Goal: Transaction & Acquisition: Purchase product/service

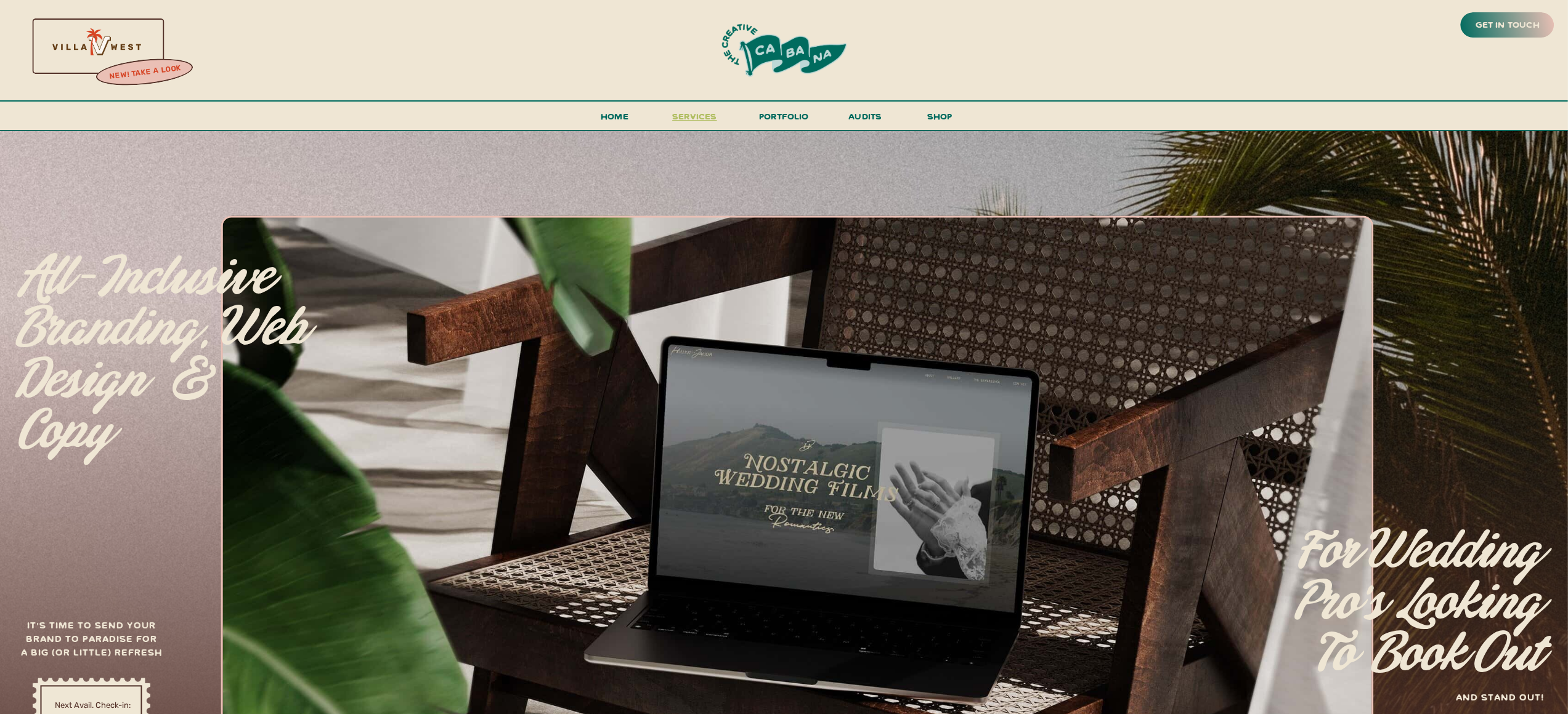
click at [695, 122] on h3 "services" at bounding box center [695, 119] width 52 height 23
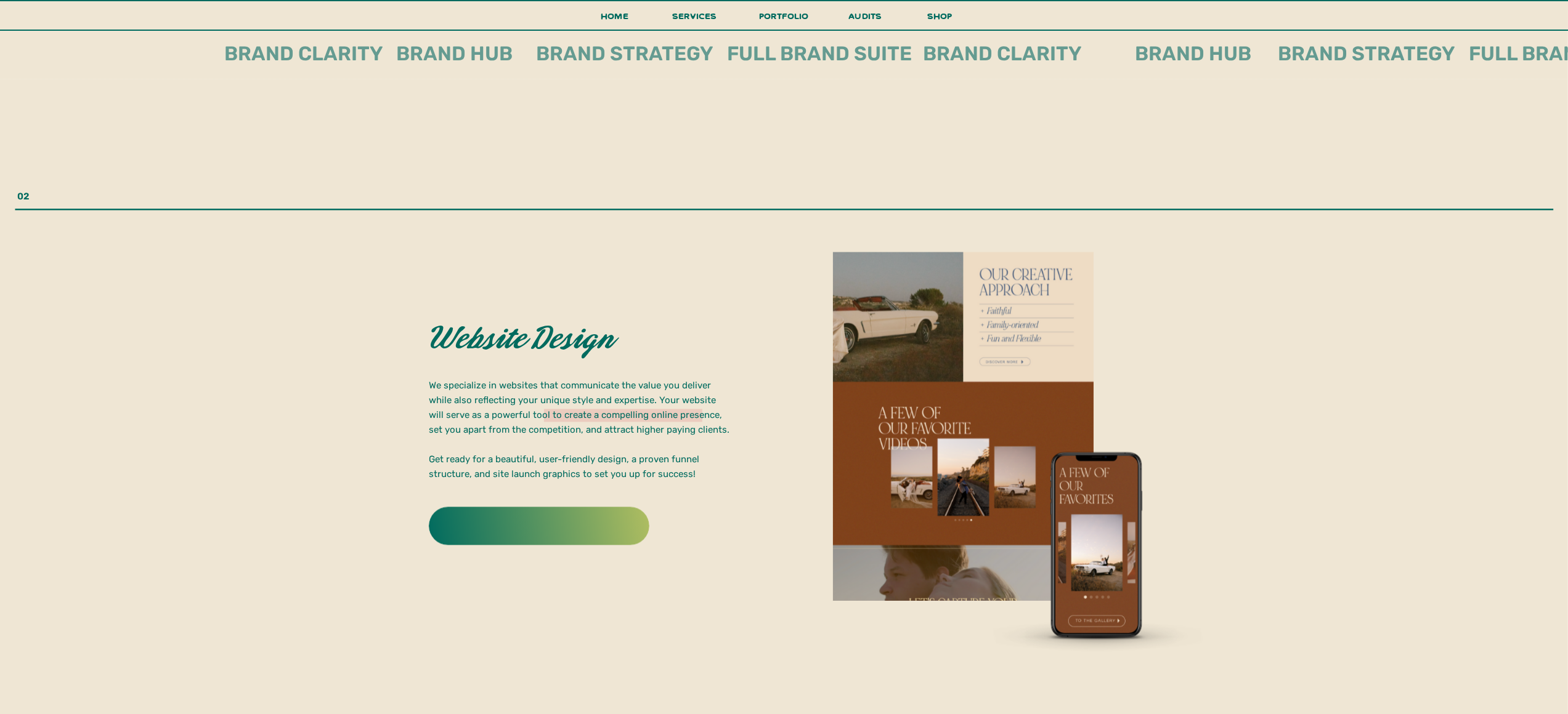
scroll to position [2298, 0]
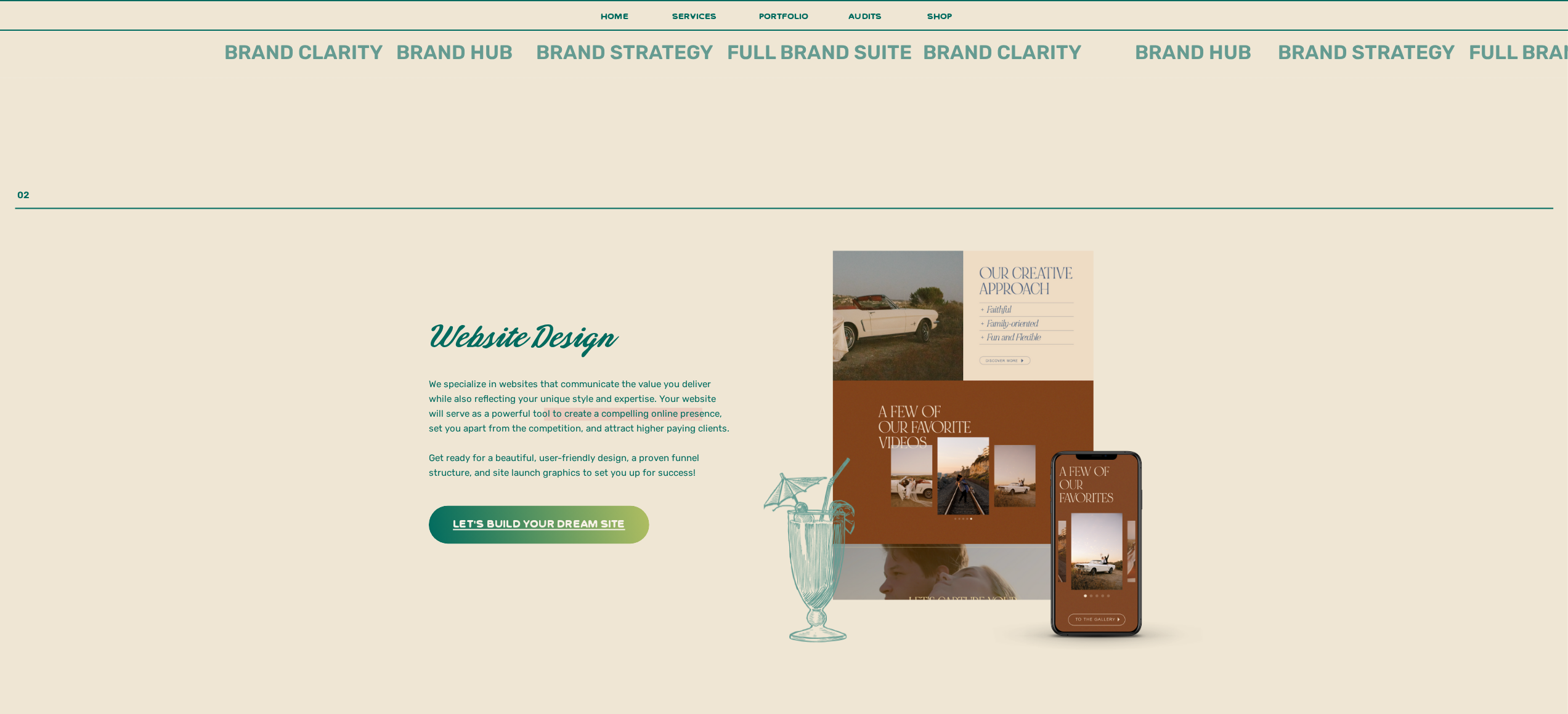
click at [572, 522] on h3 "let's build your dream site" at bounding box center [539, 524] width 193 height 19
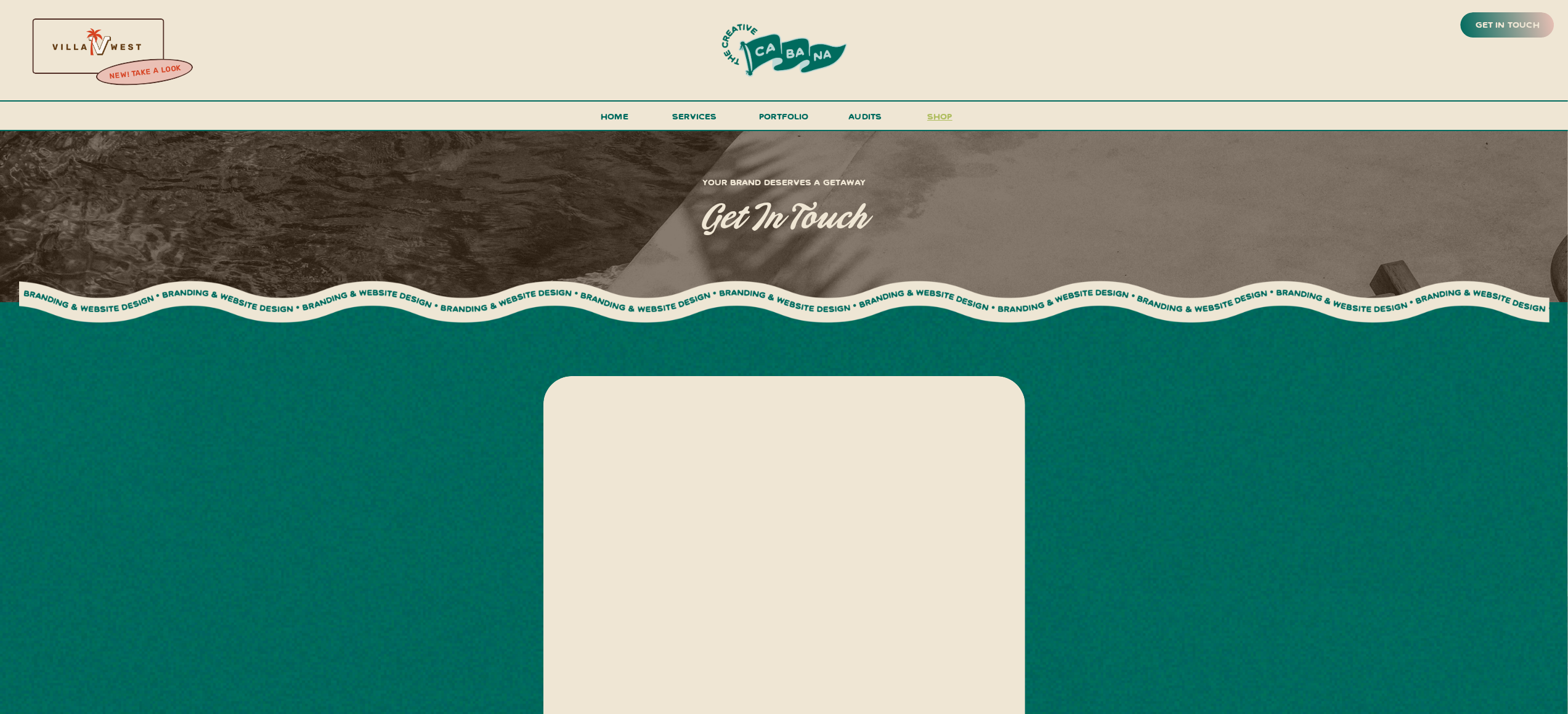
click at [949, 110] on h3 "shop" at bounding box center [940, 119] width 59 height 21
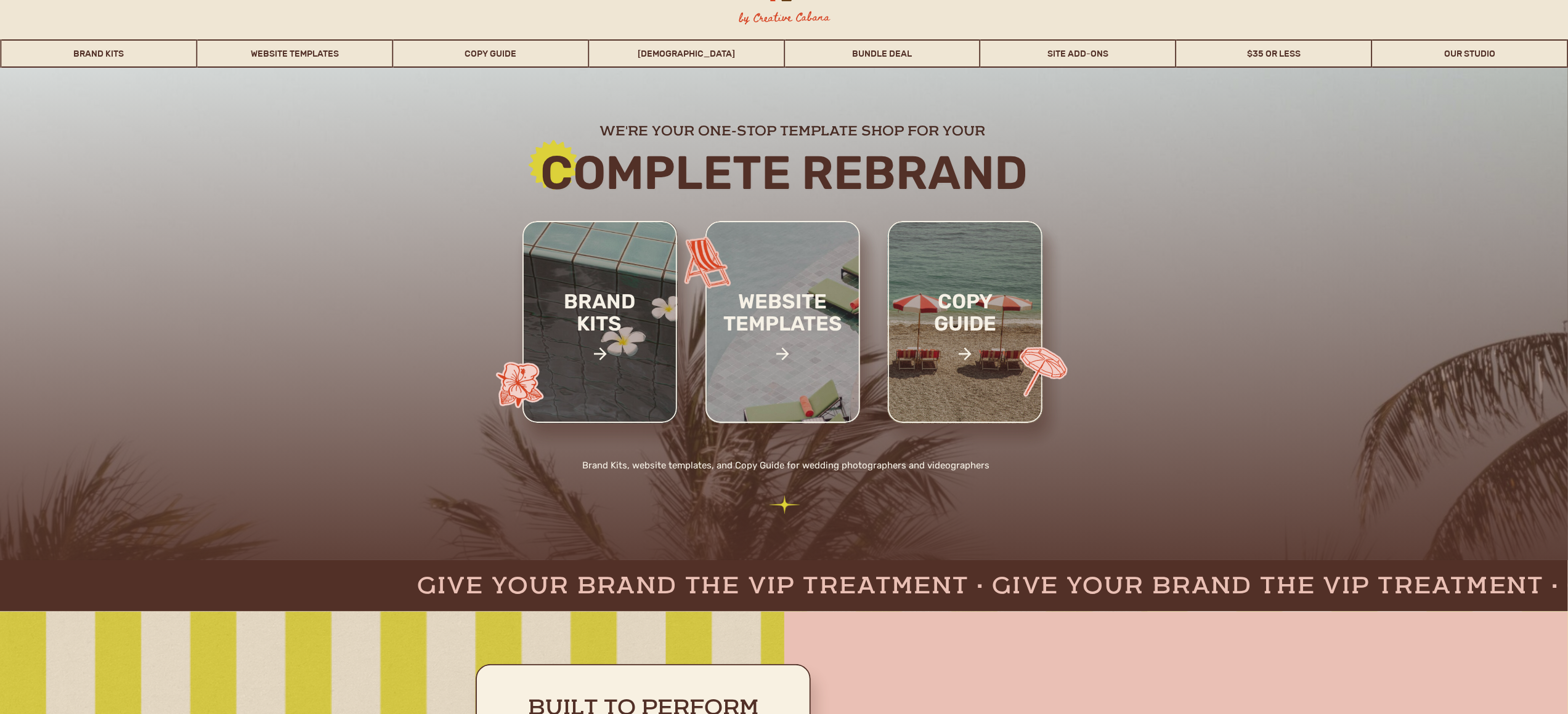
scroll to position [115, 0]
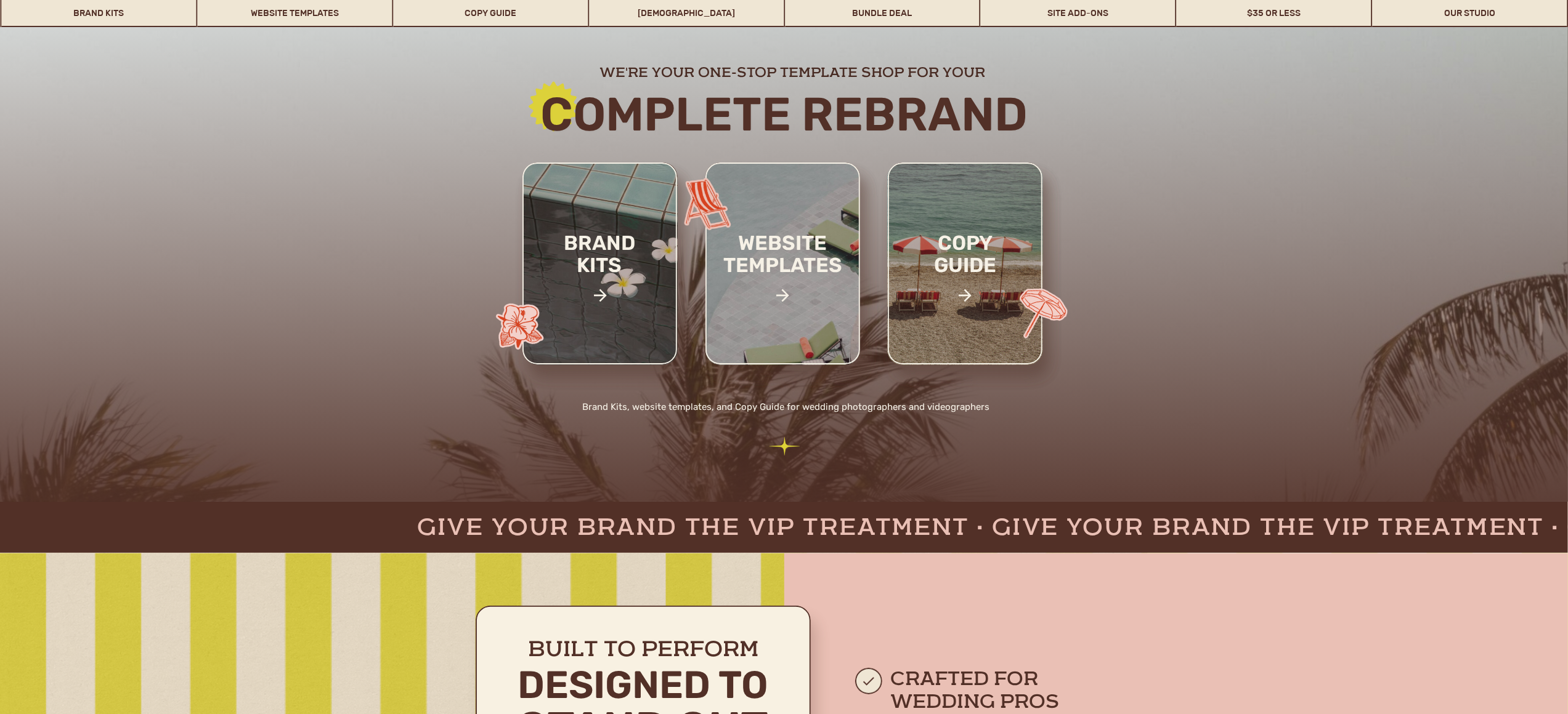
click at [777, 298] on icon at bounding box center [783, 295] width 19 height 25
click at [778, 297] on icon at bounding box center [783, 295] width 19 height 25
click at [782, 294] on icon at bounding box center [783, 296] width 13 height 13
click at [796, 226] on div at bounding box center [783, 263] width 155 height 202
click at [796, 237] on h2 "website templates" at bounding box center [783, 268] width 161 height 71
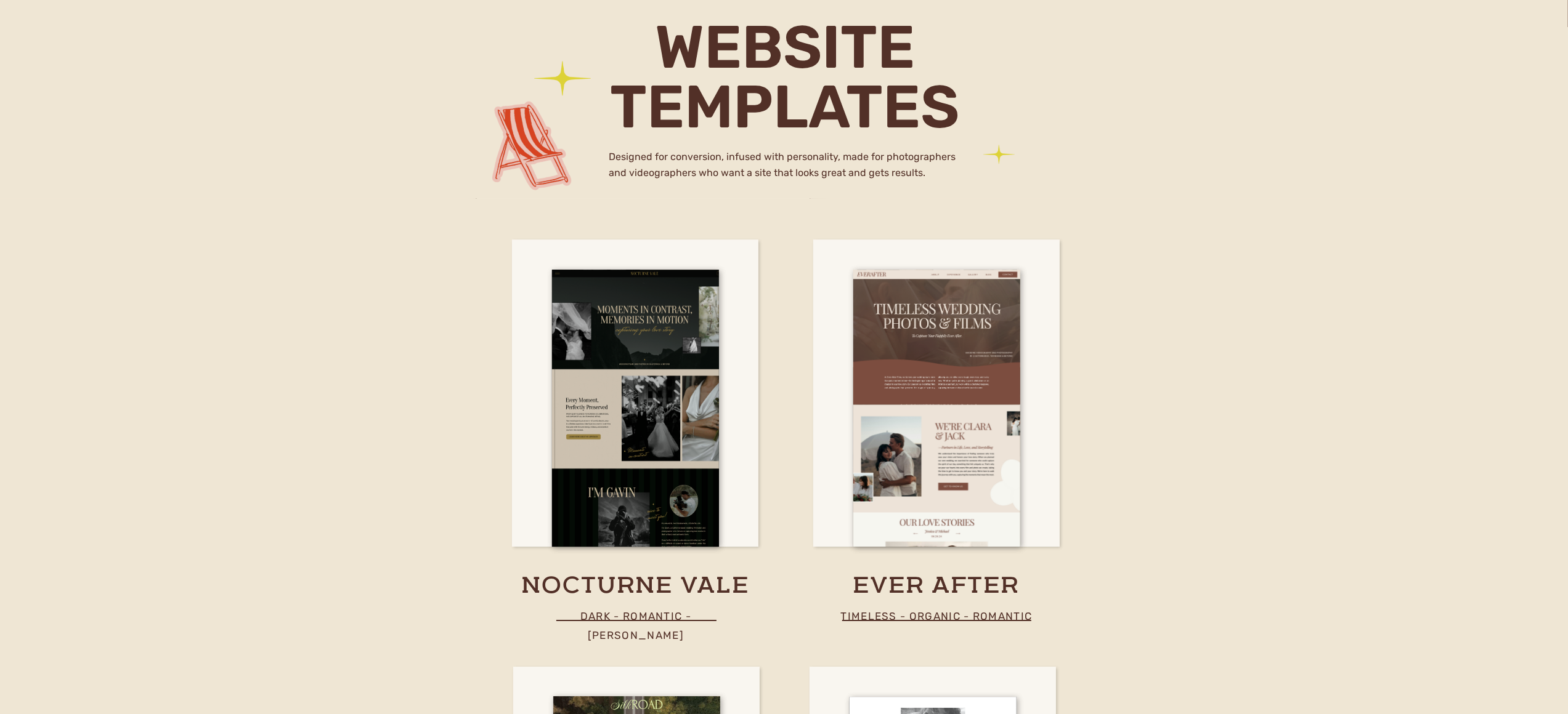
scroll to position [3473, 0]
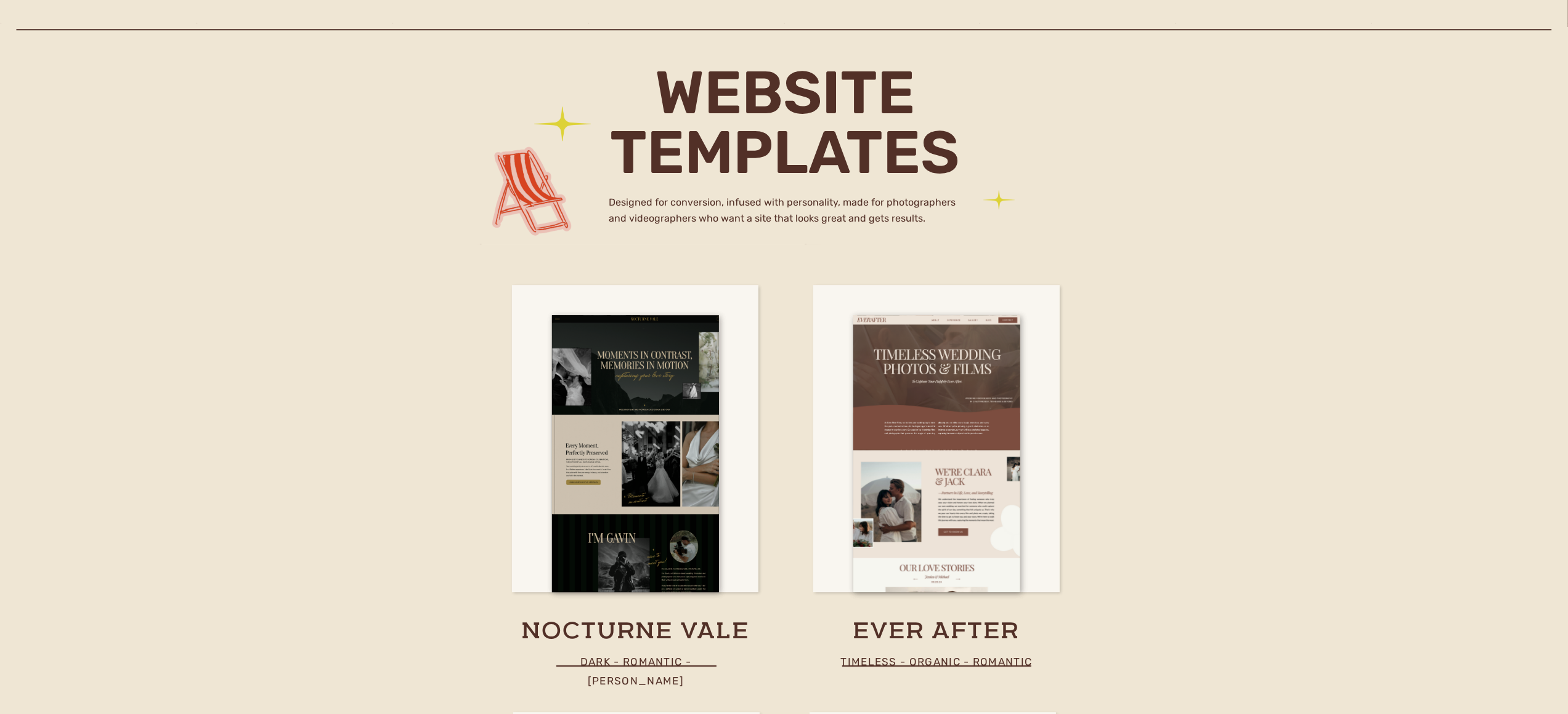
click at [696, 660] on p "dark - romantic - [PERSON_NAME]" at bounding box center [636, 662] width 208 height 18
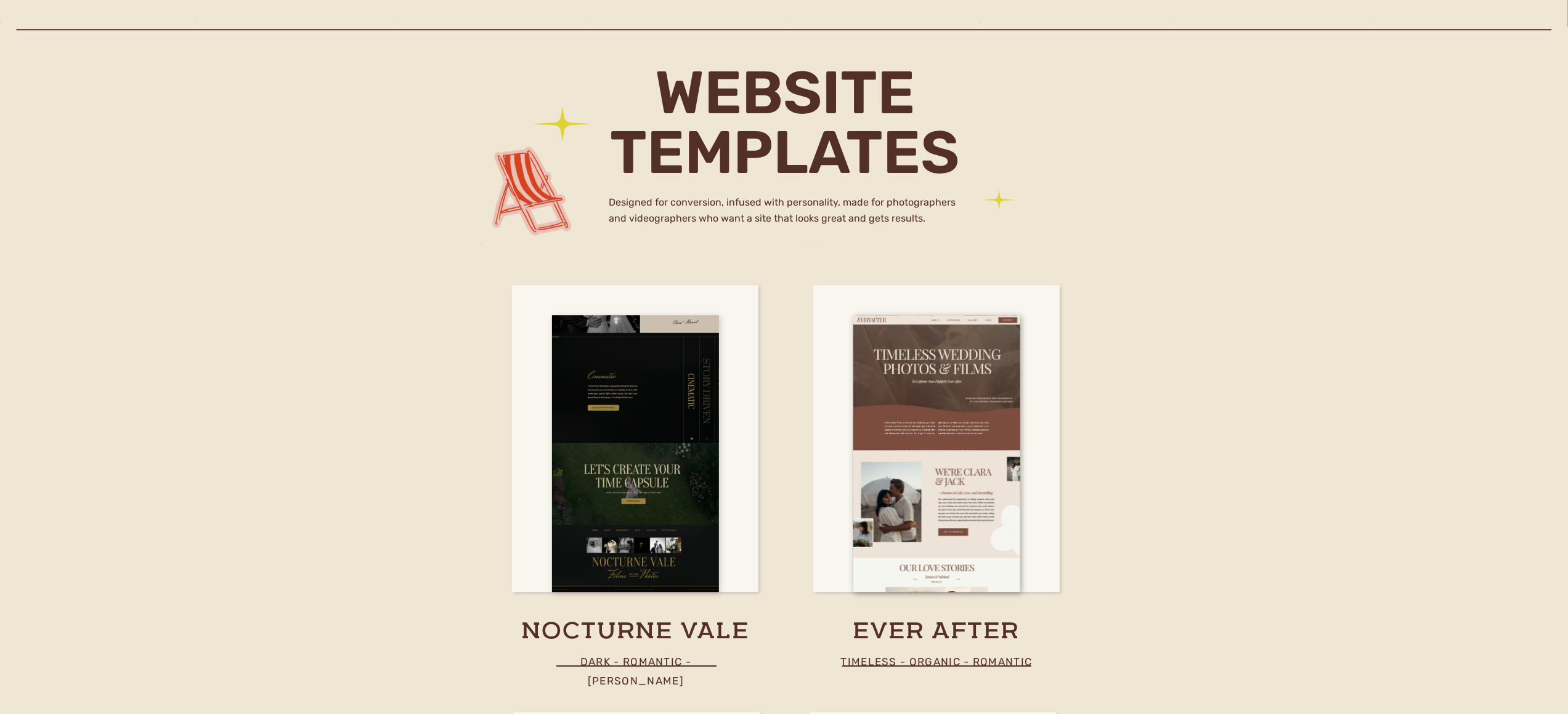
click at [674, 553] on div at bounding box center [635, 454] width 167 height 277
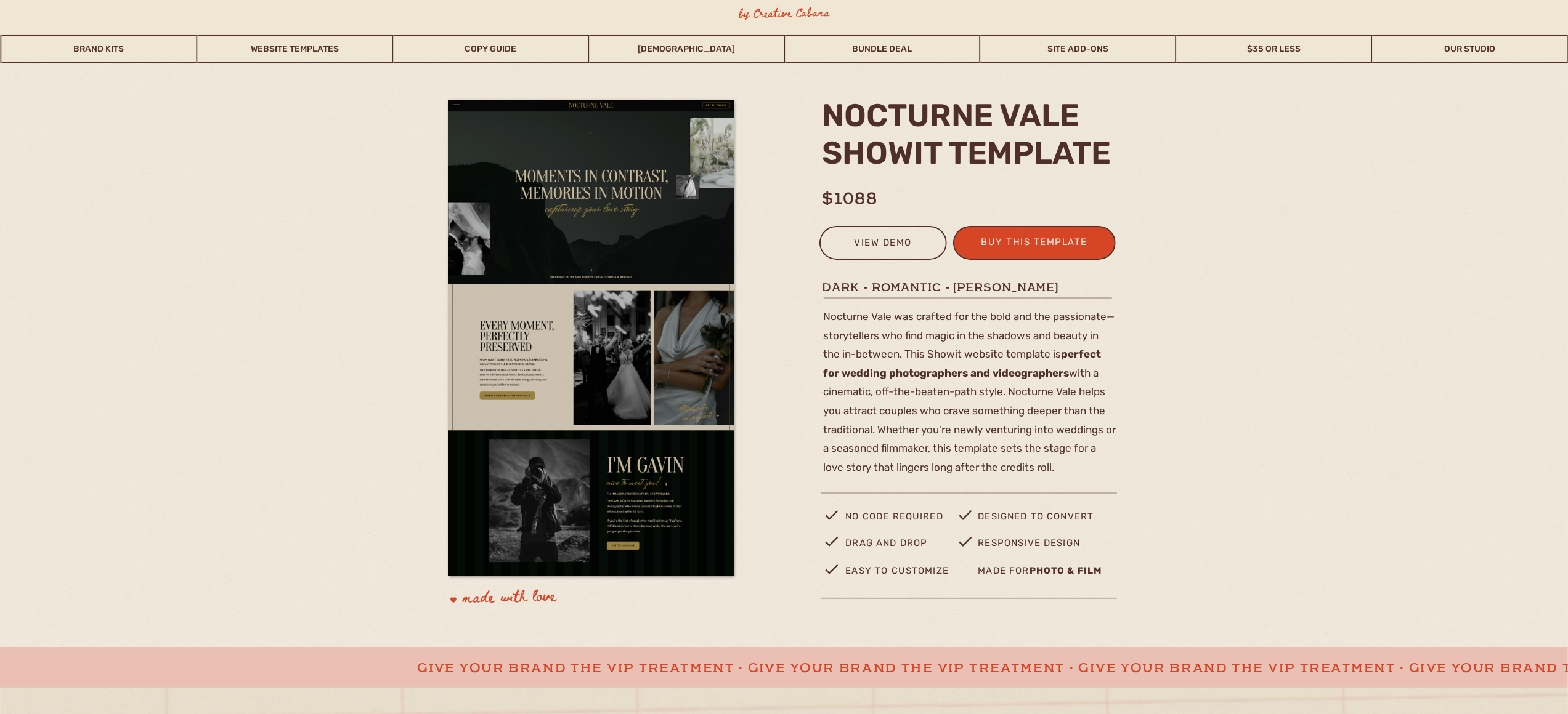
scroll to position [68, 0]
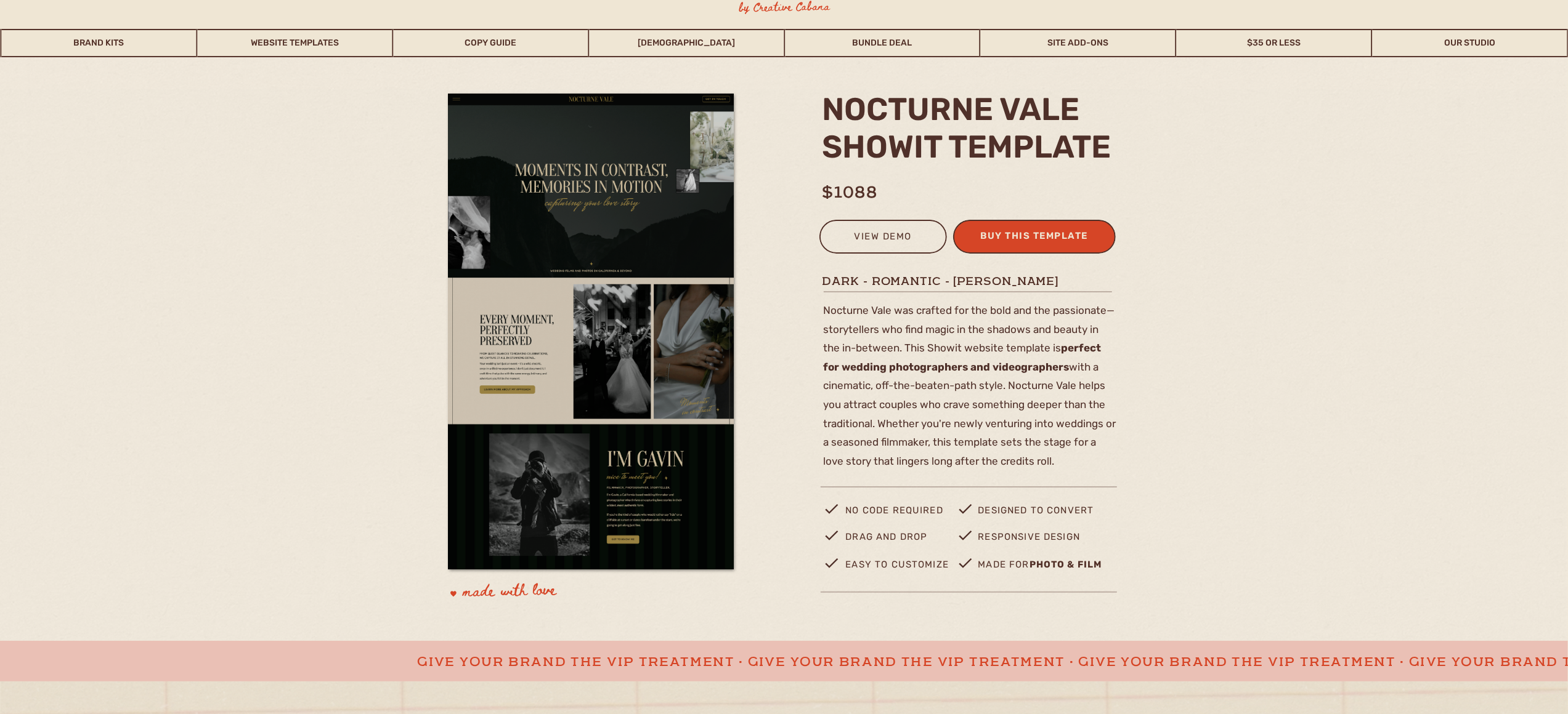
click at [990, 233] on div "buy this template" at bounding box center [1034, 238] width 150 height 21
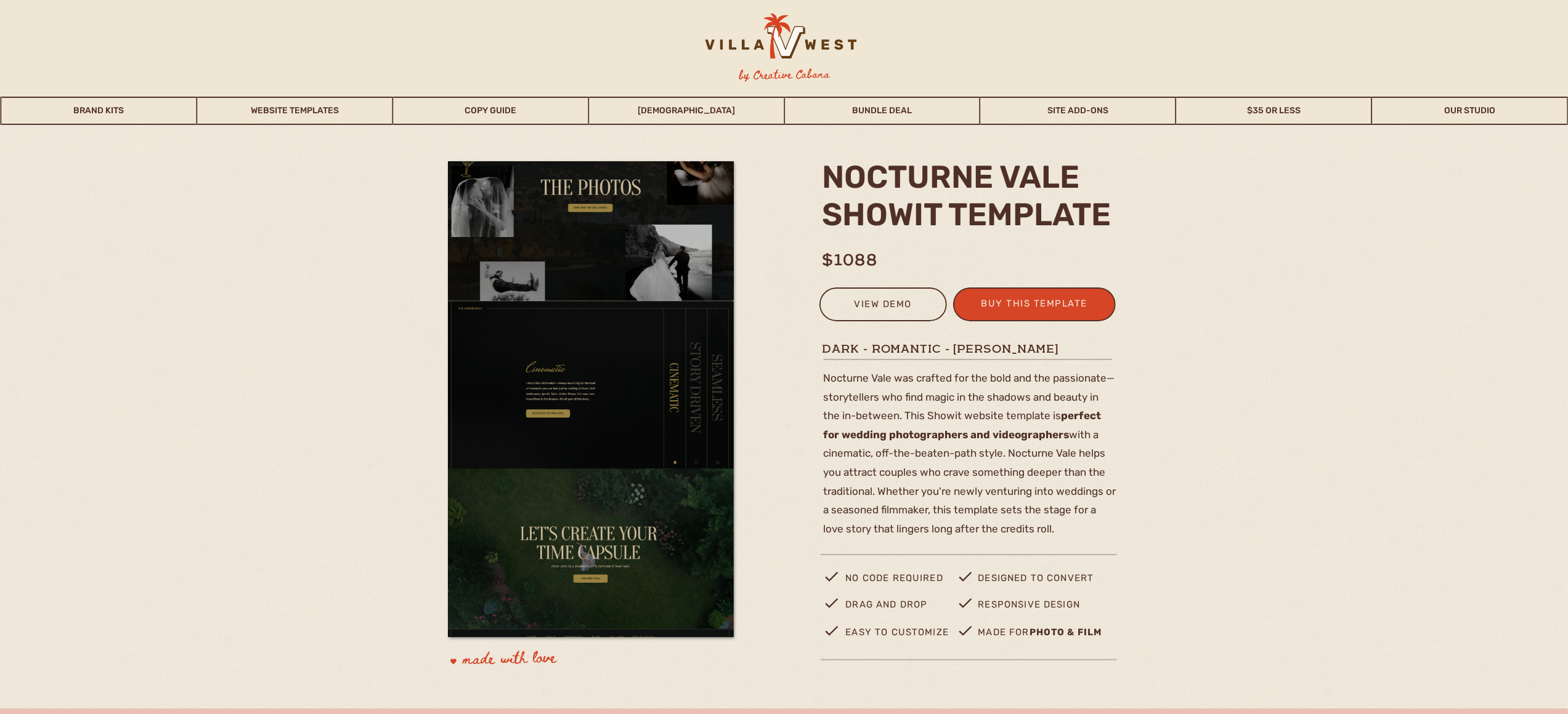
click at [548, 399] on img at bounding box center [590, 161] width 286 height 1714
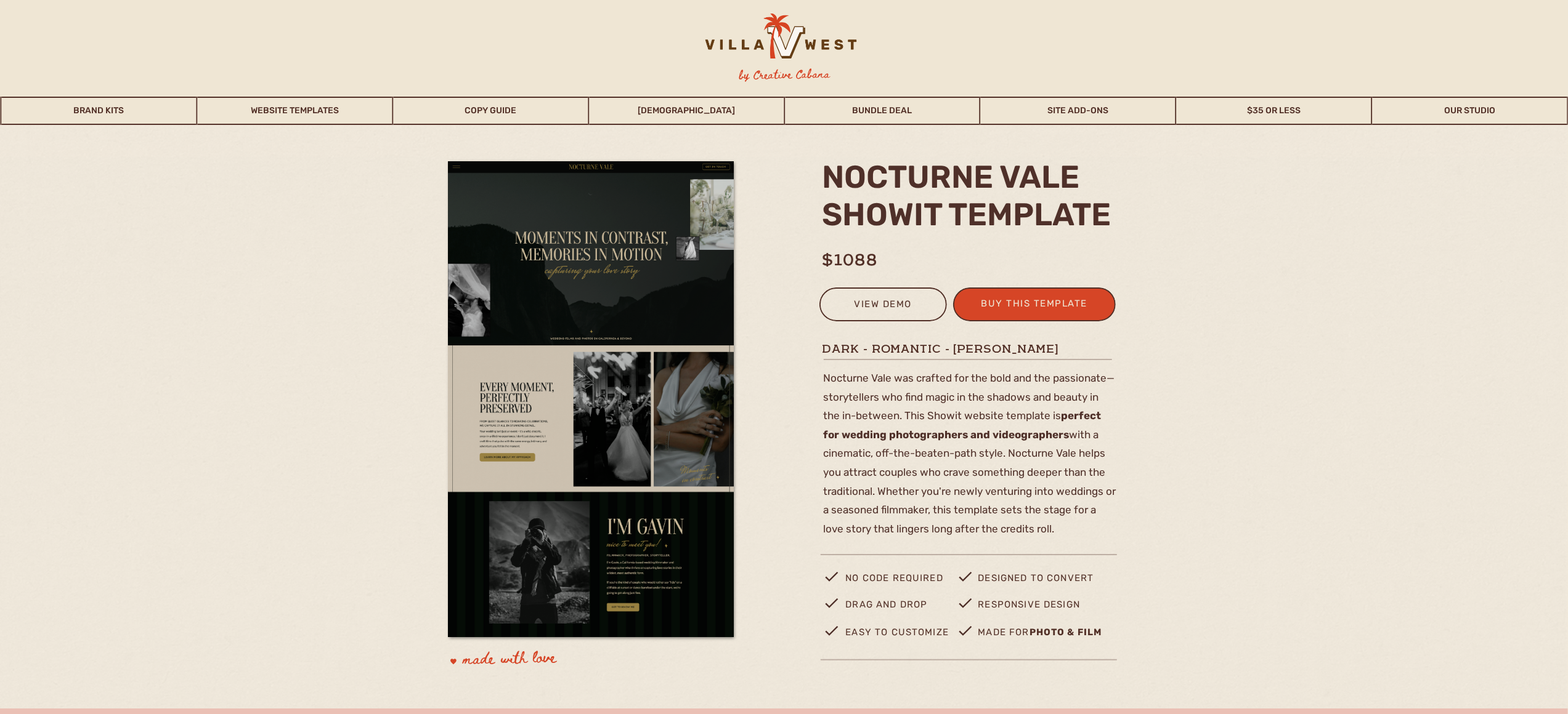
click at [843, 306] on div "view demo" at bounding box center [883, 306] width 112 height 21
